Goal: Task Accomplishment & Management: Manage account settings

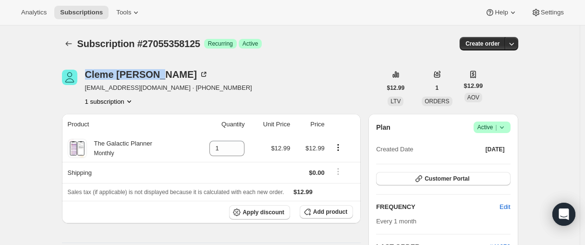
click at [73, 41] on icon "Subscriptions" at bounding box center [69, 44] width 10 height 10
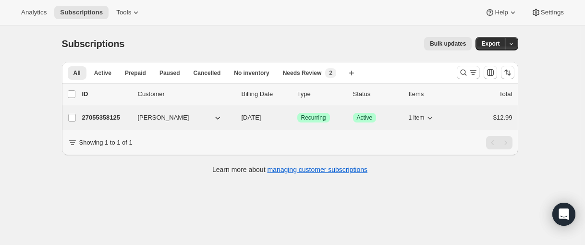
click at [110, 117] on p "27055358125" at bounding box center [106, 118] width 48 height 10
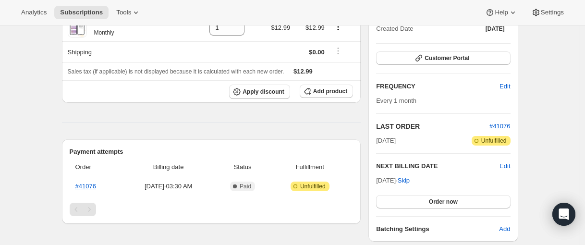
scroll to position [144, 0]
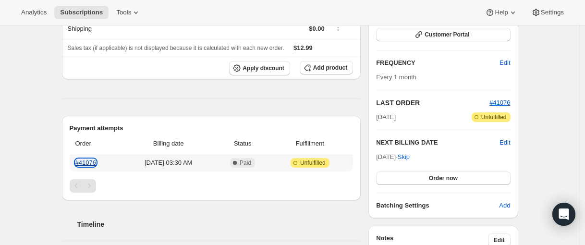
click at [85, 165] on link "#41076" at bounding box center [85, 162] width 21 height 7
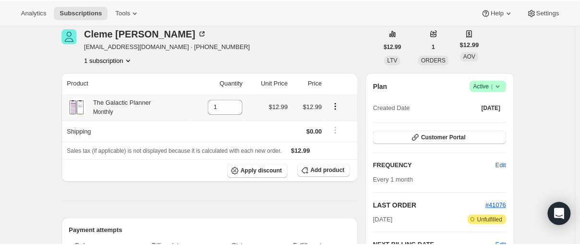
scroll to position [0, 0]
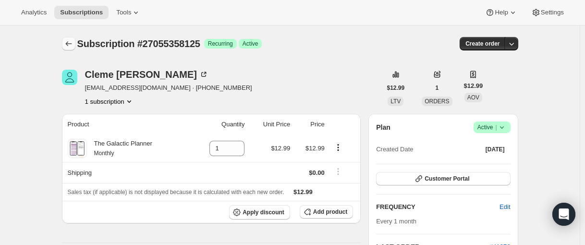
click at [71, 38] on button "Subscriptions" at bounding box center [68, 43] width 13 height 13
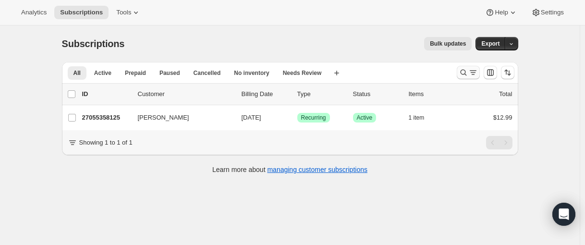
click at [462, 75] on icon "Search and filter results" at bounding box center [464, 73] width 10 height 10
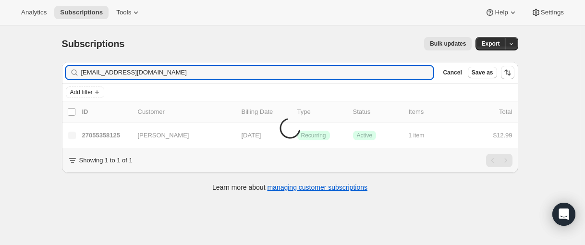
type input "accounts@drespen.com"
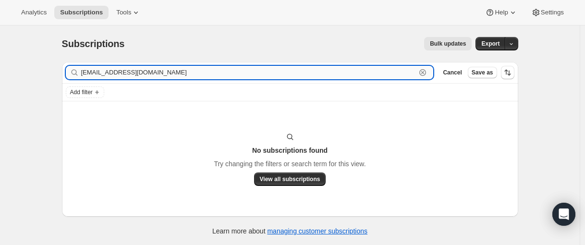
click at [163, 78] on input "accounts@drespen.com" at bounding box center [248, 72] width 335 height 13
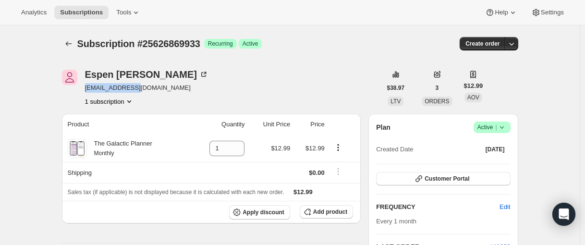
drag, startPoint x: 154, startPoint y: 88, endPoint x: 84, endPoint y: 90, distance: 70.6
click at [84, 90] on div "Espen Wold-Jensen iam@drespen.com 1 subscription" at bounding box center [221, 88] width 319 height 37
copy span "[EMAIL_ADDRESS][DOMAIN_NAME]"
click at [123, 70] on div "Espen Wold-Jensen" at bounding box center [146, 75] width 123 height 10
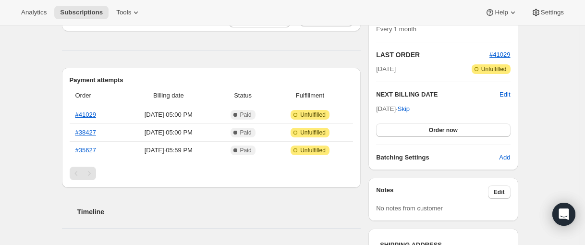
scroll to position [240, 0]
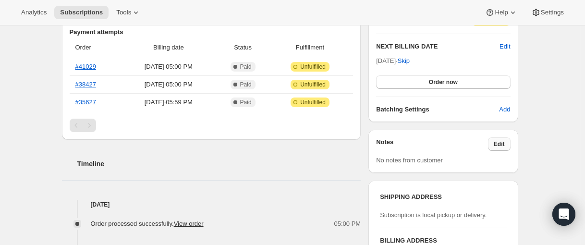
click at [498, 147] on span "Edit" at bounding box center [499, 144] width 11 height 8
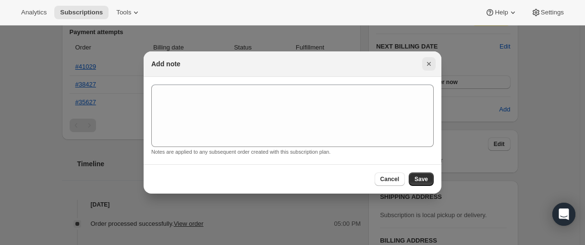
click at [430, 64] on icon "Close" at bounding box center [429, 64] width 4 height 4
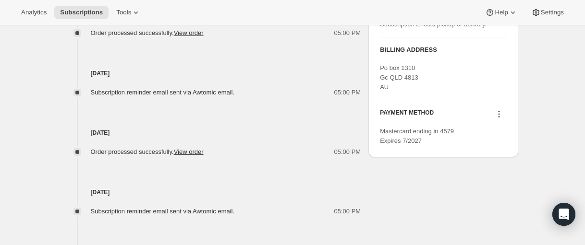
scroll to position [394, 0]
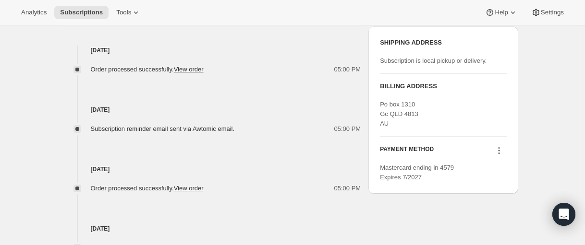
click at [500, 150] on icon at bounding box center [498, 150] width 1 height 1
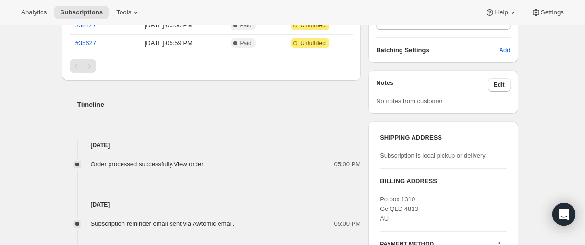
scroll to position [250, 0]
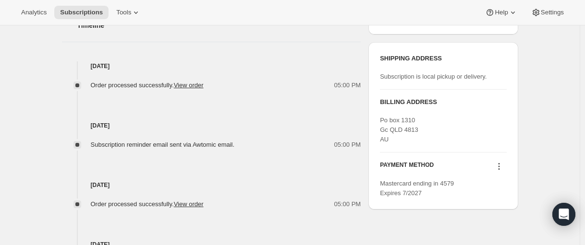
scroll to position [384, 0]
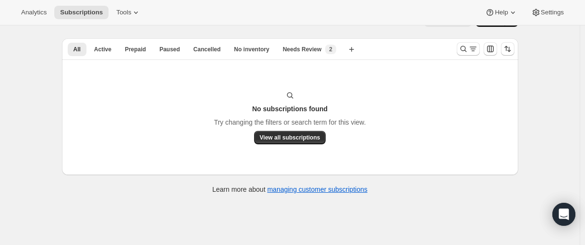
scroll to position [25, 0]
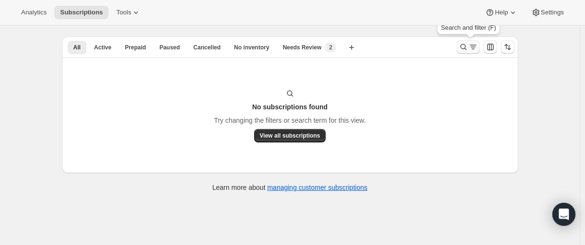
click at [465, 47] on icon "Search and filter results" at bounding box center [464, 47] width 10 height 10
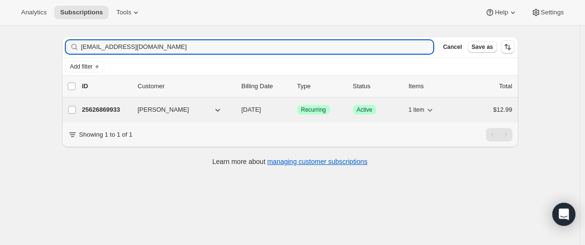
type input "[EMAIL_ADDRESS][DOMAIN_NAME]"
click at [108, 108] on p "25626869933" at bounding box center [106, 110] width 48 height 10
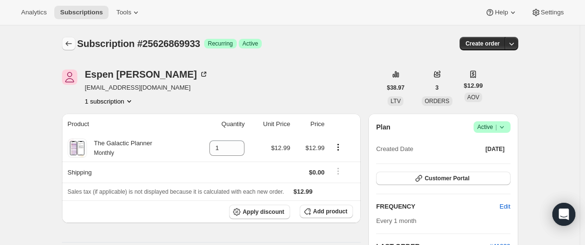
click at [71, 48] on icon "Subscriptions" at bounding box center [69, 44] width 10 height 10
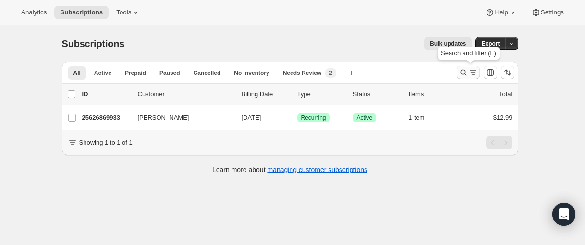
click at [460, 74] on button "Search and filter results" at bounding box center [468, 72] width 23 height 13
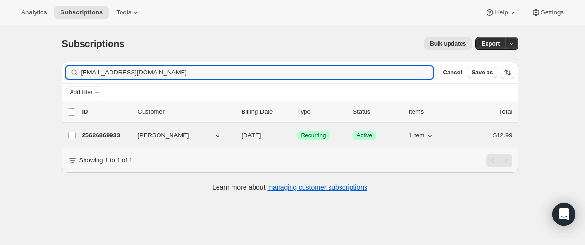
click at [109, 136] on p "25626869933" at bounding box center [106, 136] width 48 height 10
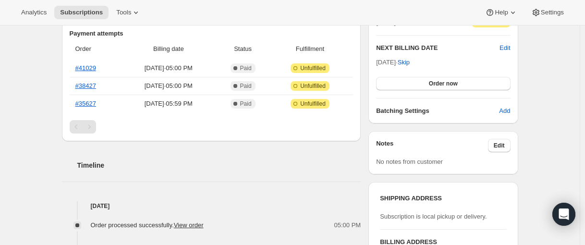
scroll to position [240, 0]
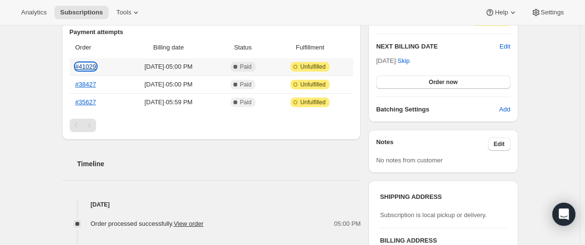
click at [91, 65] on link "#41029" at bounding box center [85, 66] width 21 height 7
